Goal: Transaction & Acquisition: Purchase product/service

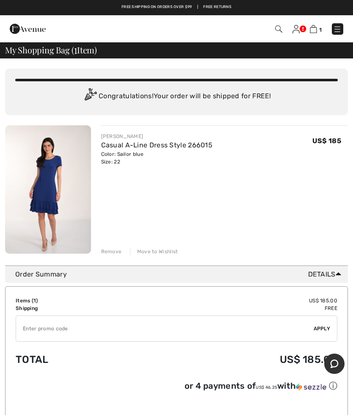
click at [148, 249] on div "Move to Wishlist" at bounding box center [154, 252] width 48 height 8
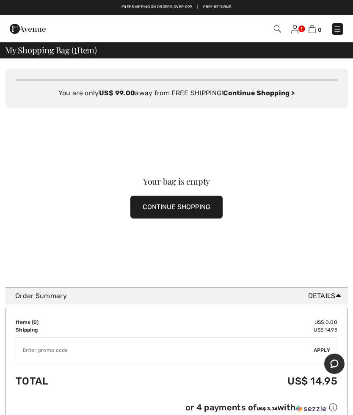
click at [336, 28] on img at bounding box center [337, 29] width 8 height 8
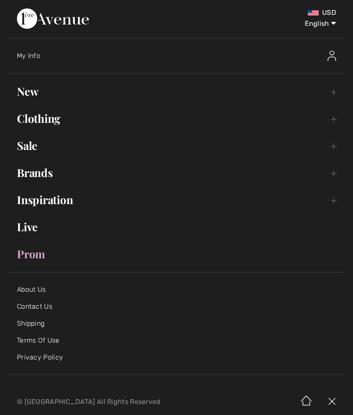
click at [33, 93] on link "New Toggle submenu" at bounding box center [176, 91] width 336 height 19
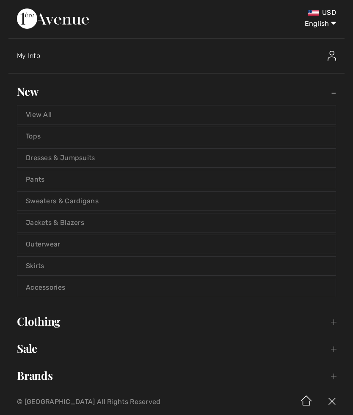
click at [49, 200] on link "Sweaters & Cardigans" at bounding box center [176, 201] width 318 height 19
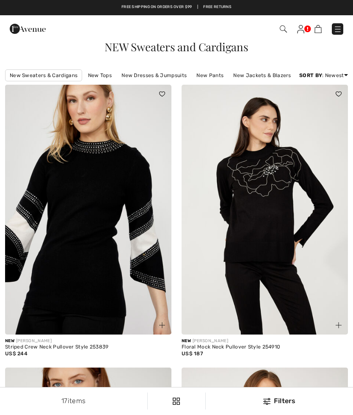
checkbox input "true"
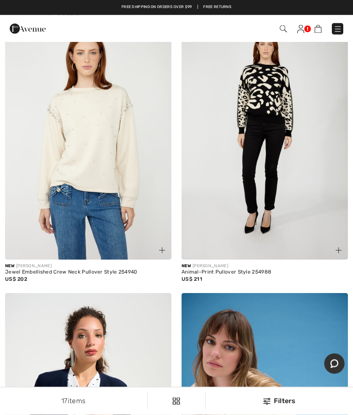
scroll to position [883, 0]
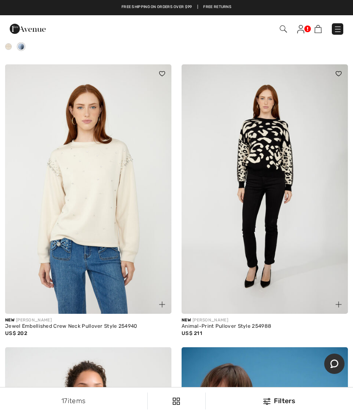
click at [338, 20] on div "Checkout" at bounding box center [249, 28] width 202 height 17
click at [339, 25] on img at bounding box center [338, 29] width 8 height 8
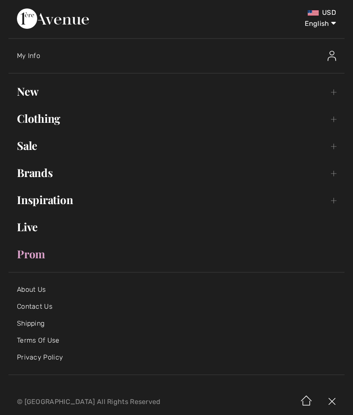
click at [333, 53] on img at bounding box center [332, 56] width 8 height 10
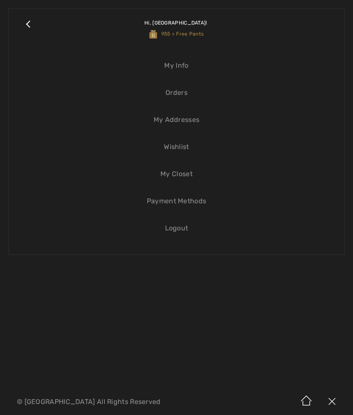
click at [174, 149] on link "Wishlist" at bounding box center [176, 147] width 318 height 19
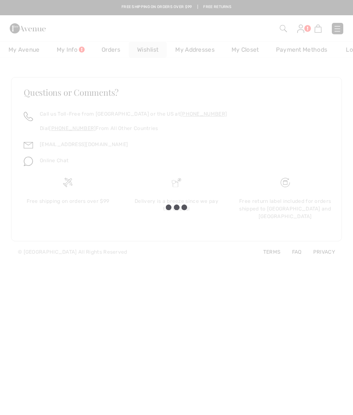
checkbox input "true"
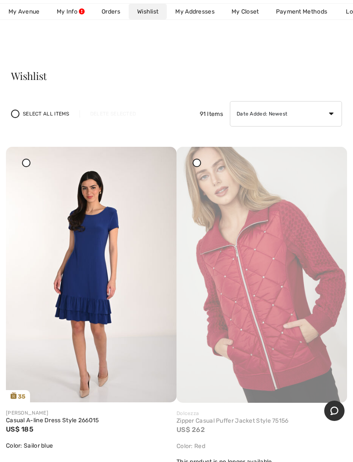
scroll to position [3, 0]
click at [328, 156] on img at bounding box center [261, 274] width 171 height 256
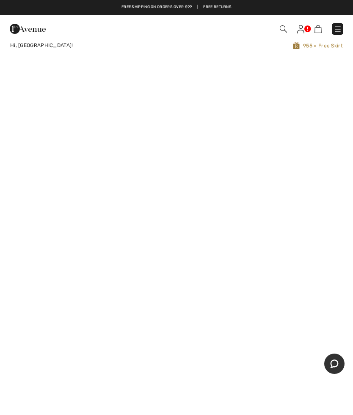
click at [298, 26] on img at bounding box center [300, 29] width 7 height 8
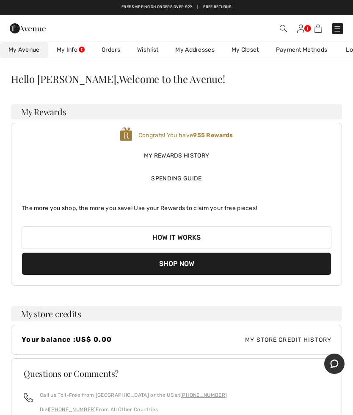
click at [146, 48] on link "Wishlist" at bounding box center [148, 50] width 38 height 16
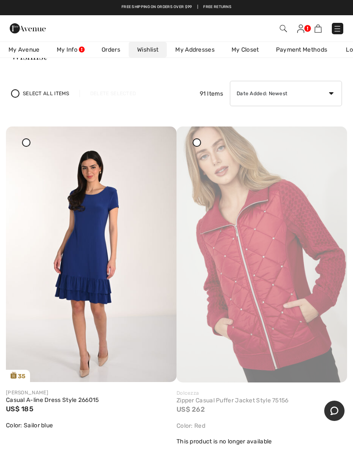
scroll to position [19, 0]
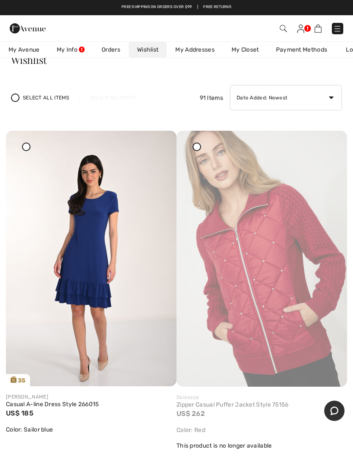
click at [193, 140] on img at bounding box center [261, 259] width 171 height 256
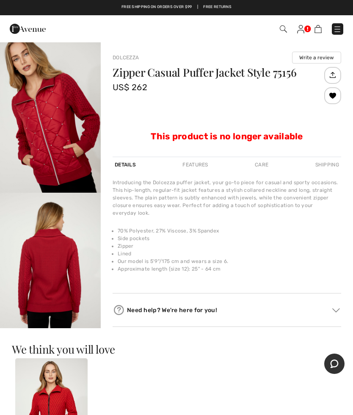
click at [301, 30] on img at bounding box center [300, 29] width 7 height 8
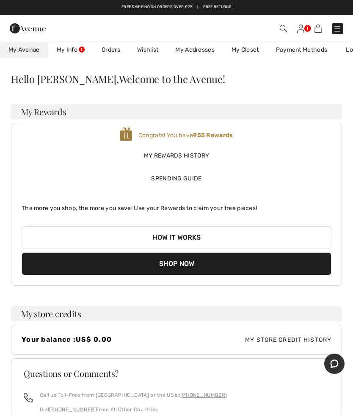
click at [151, 47] on link "Wishlist" at bounding box center [148, 50] width 38 height 16
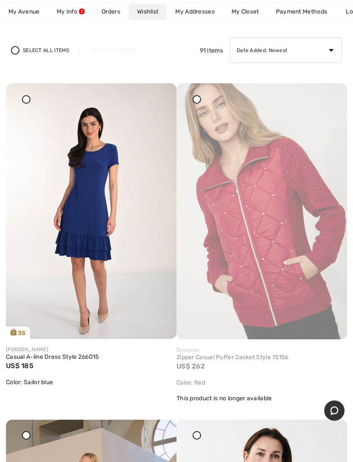
scroll to position [66, 0]
click at [162, 92] on icon at bounding box center [159, 89] width 5 height 6
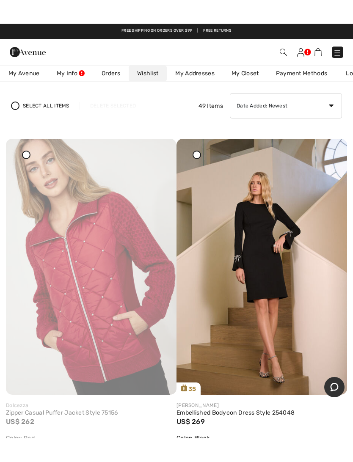
scroll to position [0, 0]
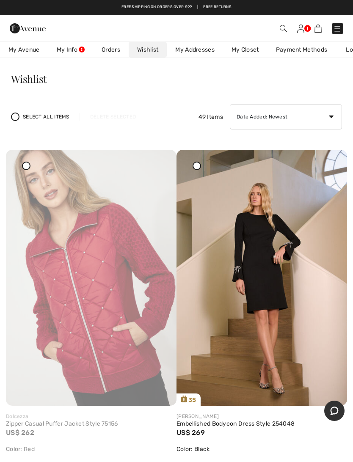
click at [28, 165] on icon at bounding box center [26, 165] width 3 height 3
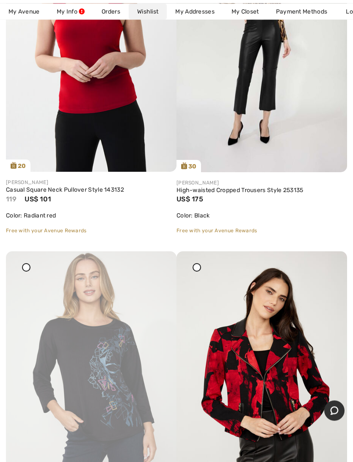
scroll to position [570, 0]
click at [24, 261] on img at bounding box center [91, 379] width 171 height 256
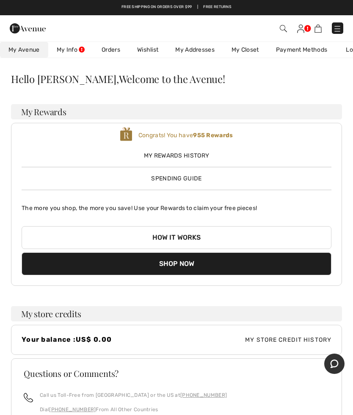
click at [146, 45] on link "Wishlist" at bounding box center [148, 50] width 38 height 16
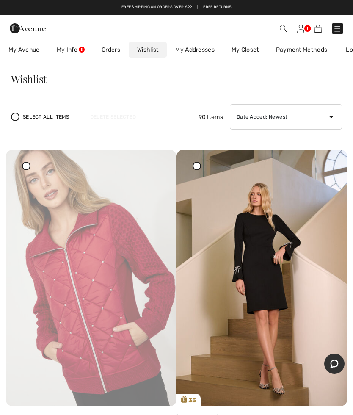
click at [28, 166] on div at bounding box center [26, 166] width 8 height 8
click at [103, 114] on div "Delete Selected" at bounding box center [113, 117] width 67 height 8
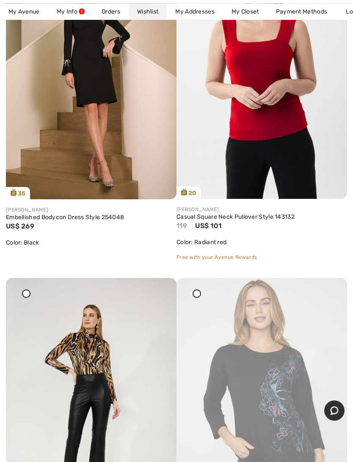
scroll to position [222, 0]
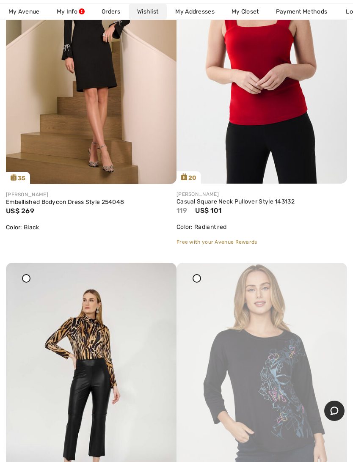
click at [26, 273] on img at bounding box center [91, 391] width 171 height 256
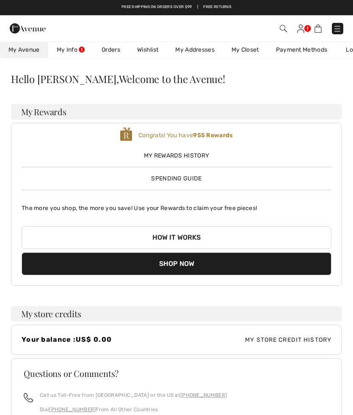
checkbox input "true"
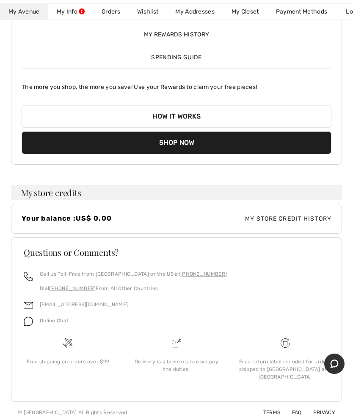
click at [147, 12] on link "Wishlist" at bounding box center [148, 12] width 38 height 16
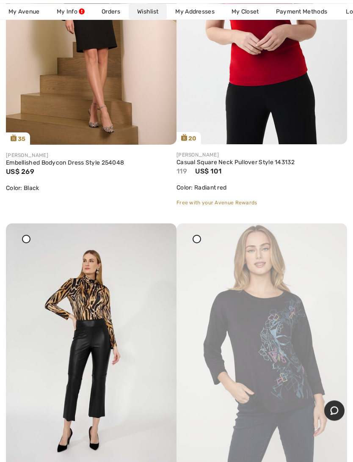
scroll to position [261, 0]
click at [194, 234] on img at bounding box center [261, 351] width 171 height 256
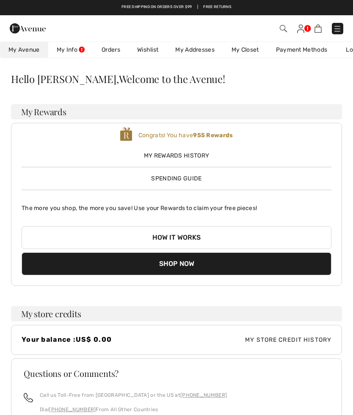
checkbox input "true"
click at [146, 49] on link "Wishlist" at bounding box center [148, 50] width 38 height 16
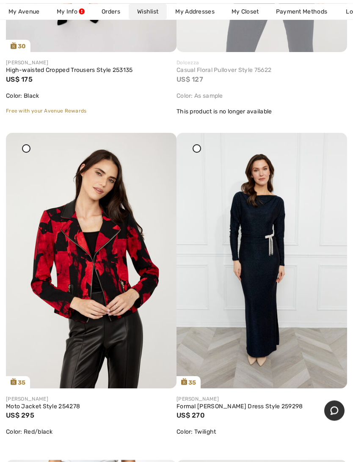
scroll to position [688, 0]
click at [272, 276] on img at bounding box center [261, 261] width 171 height 256
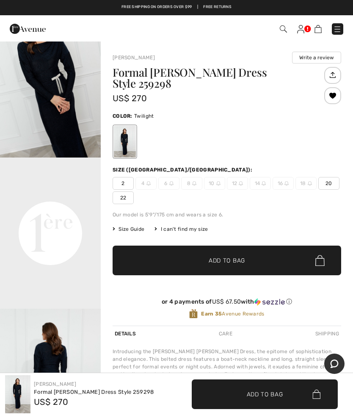
scroll to position [208, 0]
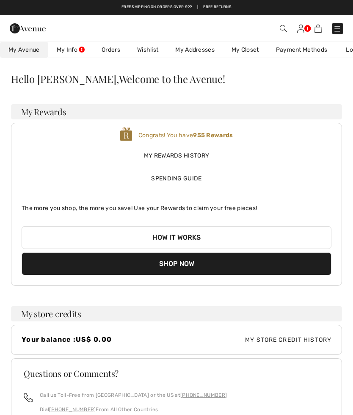
checkbox input "true"
click at [147, 47] on link "Wishlist" at bounding box center [148, 50] width 38 height 16
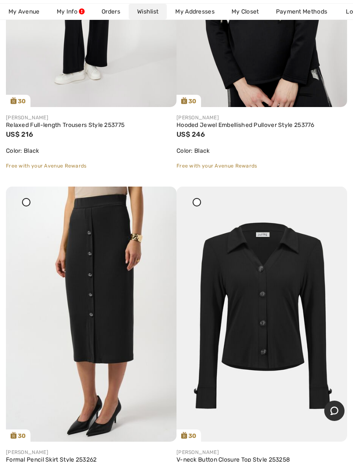
scroll to position [1640, 0]
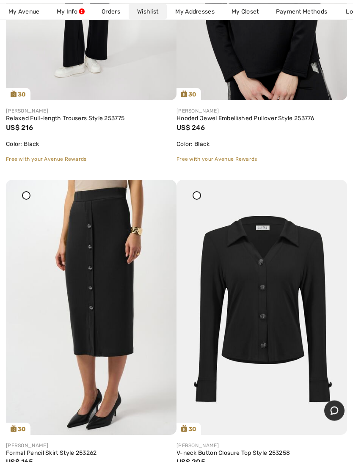
click at [286, 336] on img at bounding box center [261, 308] width 171 height 256
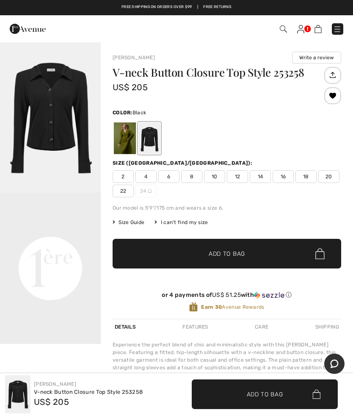
click at [125, 189] on span "22" at bounding box center [123, 191] width 21 height 13
click at [258, 386] on span "✔ Added to Bag Add to Bag" at bounding box center [265, 394] width 146 height 30
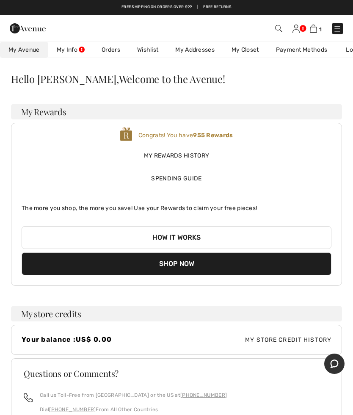
click at [145, 48] on link "Wishlist" at bounding box center [148, 50] width 38 height 16
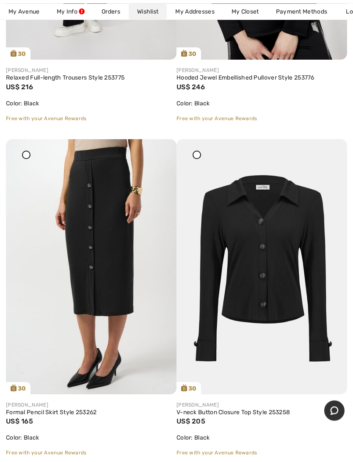
scroll to position [1682, 0]
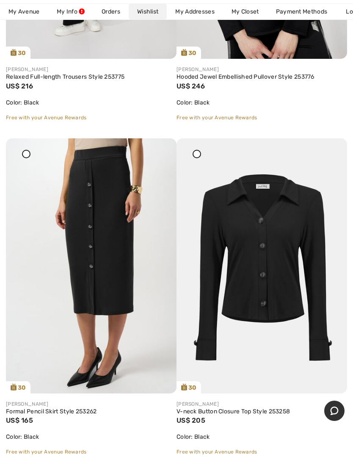
click at [116, 305] on img at bounding box center [91, 266] width 171 height 256
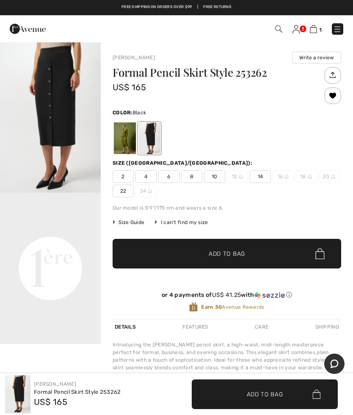
click at [305, 171] on span "18" at bounding box center [305, 176] width 21 height 13
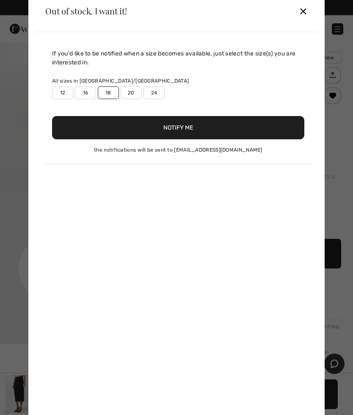
click at [173, 123] on button "Notify Me" at bounding box center [178, 127] width 252 height 23
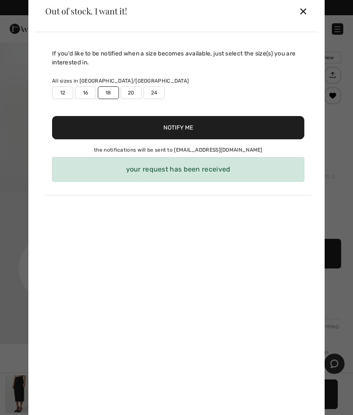
click at [306, 8] on div "✕" at bounding box center [303, 11] width 9 height 18
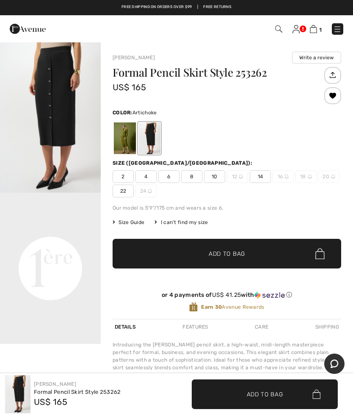
click at [127, 132] on div at bounding box center [125, 138] width 22 height 32
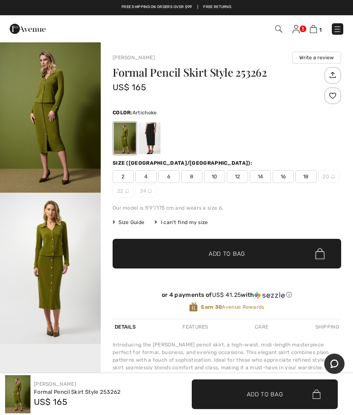
click at [153, 133] on div at bounding box center [149, 138] width 22 height 32
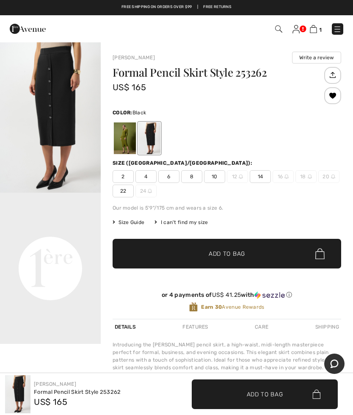
click at [295, 28] on img at bounding box center [295, 29] width 7 height 8
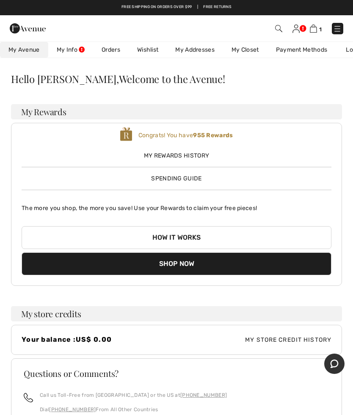
click at [108, 44] on link "Orders" at bounding box center [111, 50] width 36 height 16
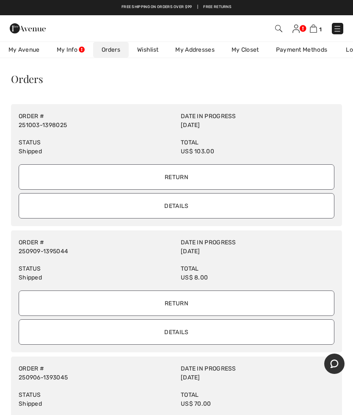
click at [174, 204] on input "Details" at bounding box center [177, 205] width 316 height 25
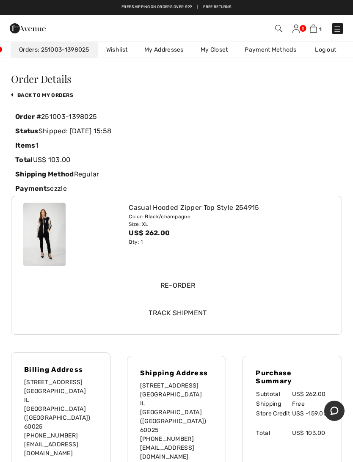
click at [44, 231] on img at bounding box center [44, 234] width 42 height 63
click at [171, 284] on input "Re-order" at bounding box center [178, 285] width 306 height 25
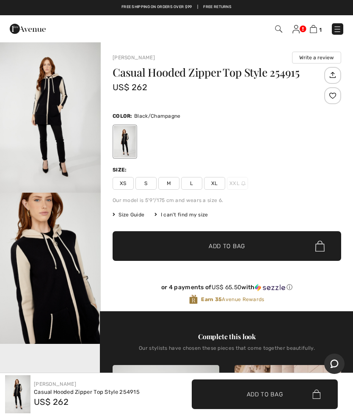
click at [237, 181] on span "XXL" at bounding box center [237, 183] width 21 height 13
click at [171, 214] on div "I can't find my size" at bounding box center [180, 215] width 53 height 8
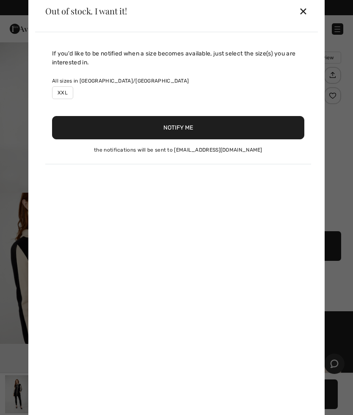
click at [176, 129] on button "Notify Me" at bounding box center [178, 127] width 252 height 23
click at [64, 90] on label "XXL" at bounding box center [62, 92] width 21 height 13
type input "true"
click at [176, 128] on button "Notify Me" at bounding box center [178, 127] width 252 height 23
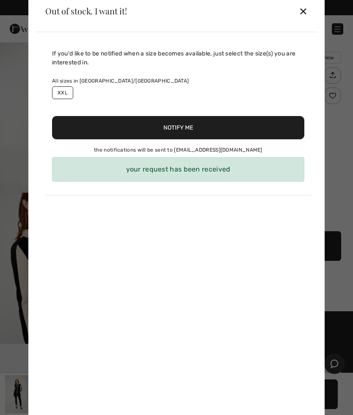
click at [306, 10] on div "✕" at bounding box center [303, 11] width 9 height 18
